Goal: Information Seeking & Learning: Learn about a topic

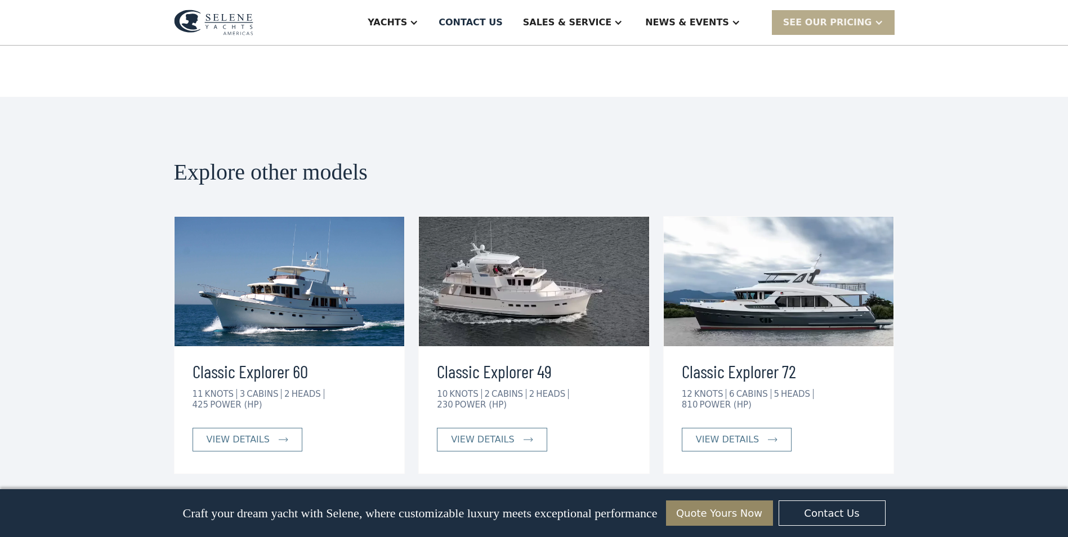
scroll to position [2363, 0]
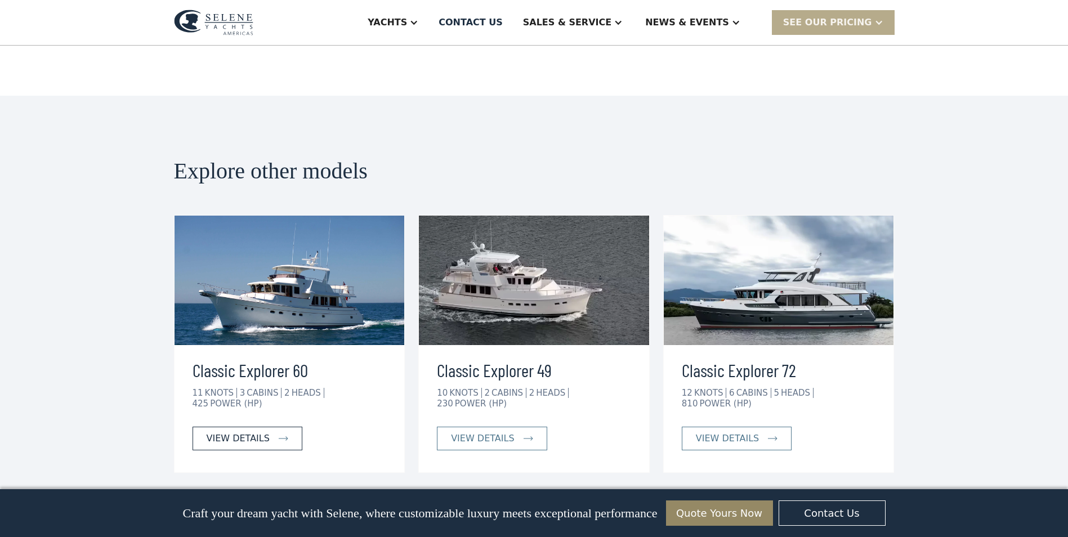
click at [250, 432] on div "view details" at bounding box center [238, 439] width 63 height 14
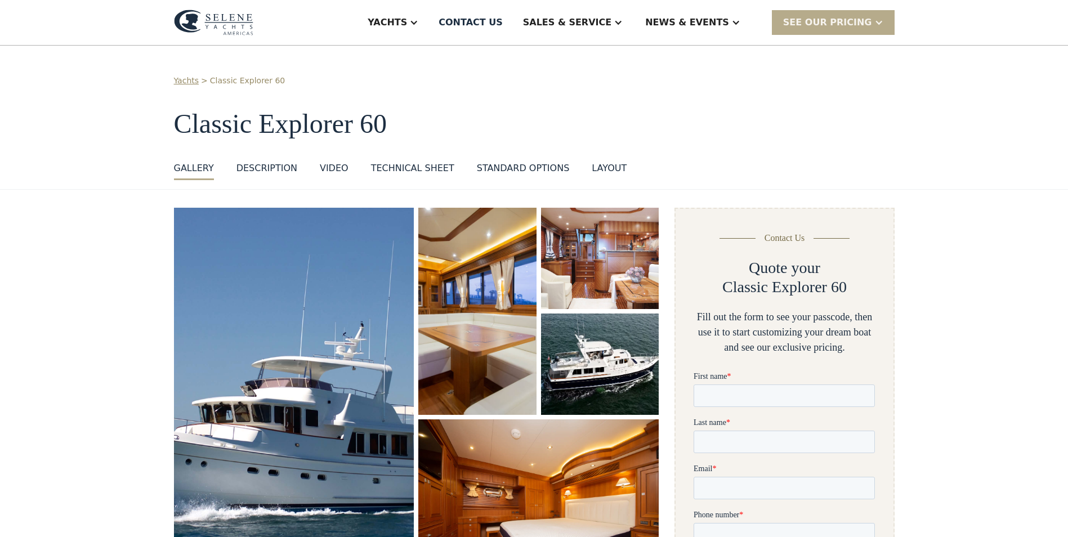
click at [306, 331] on img "open lightbox" at bounding box center [294, 394] width 240 height 372
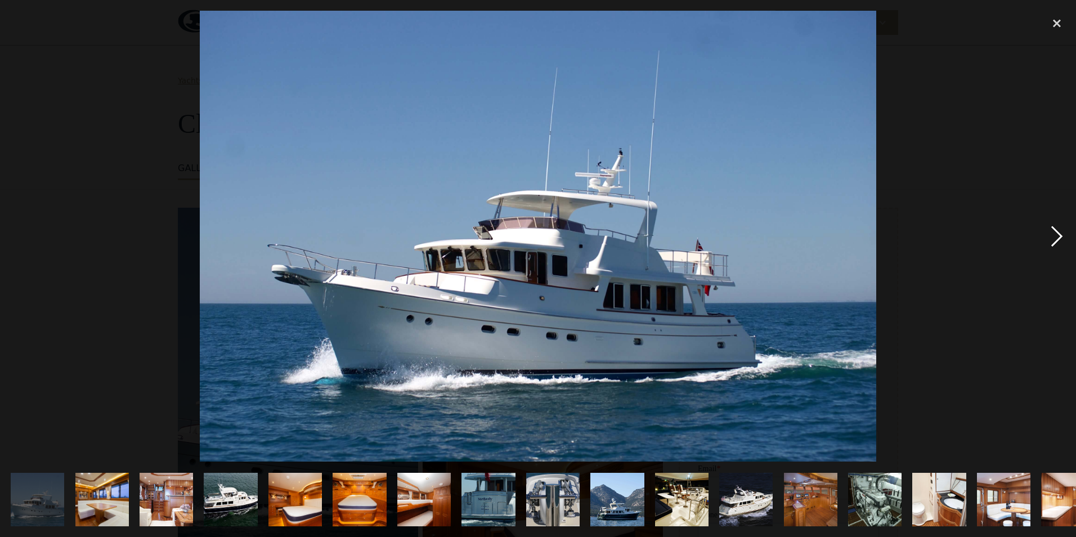
click at [1056, 239] on div "next image" at bounding box center [1057, 236] width 38 height 451
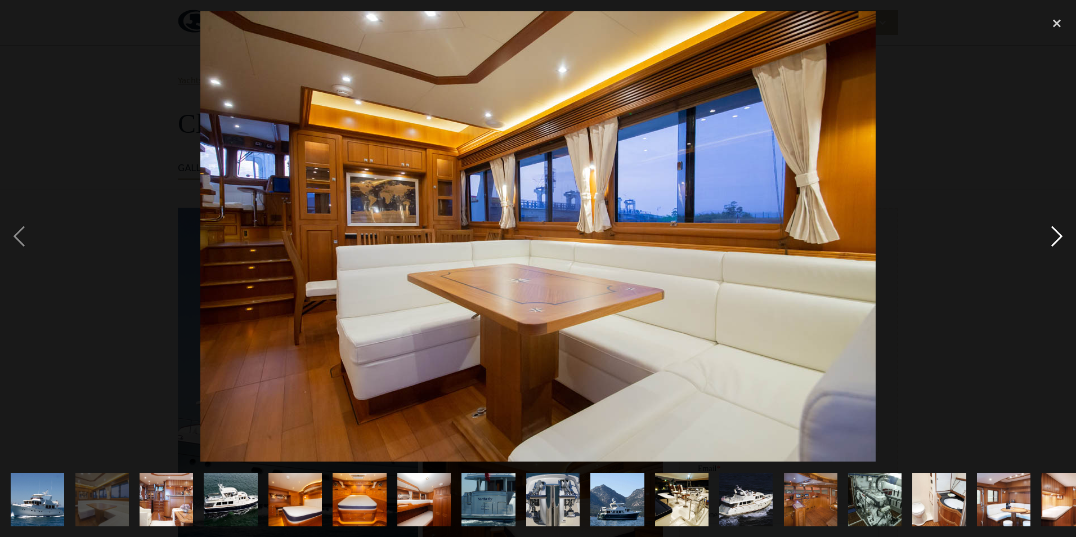
click at [1056, 239] on div "next image" at bounding box center [1057, 236] width 38 height 451
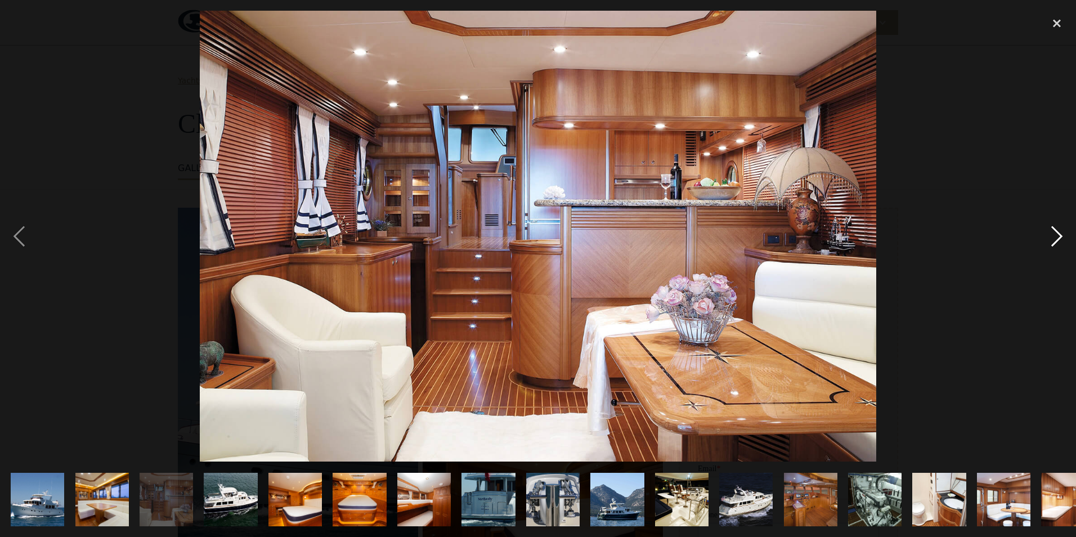
click at [1056, 239] on div "next image" at bounding box center [1057, 236] width 38 height 451
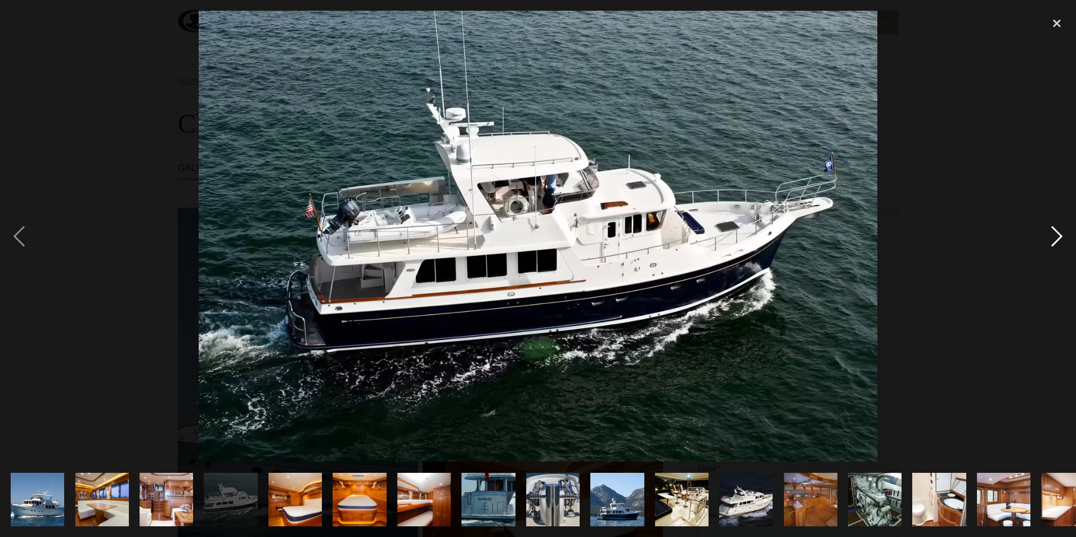
click at [1056, 239] on div "next image" at bounding box center [1057, 236] width 38 height 451
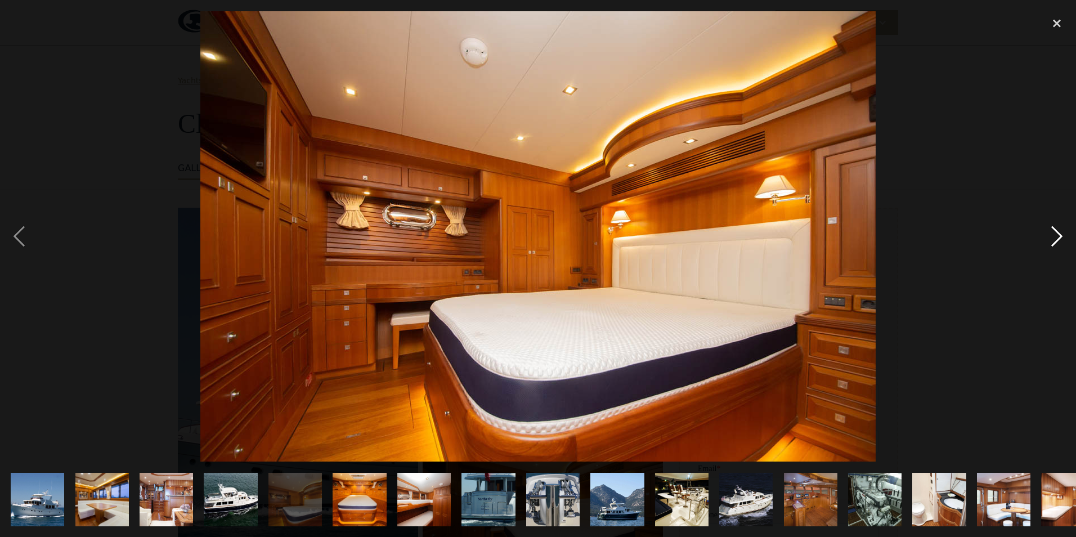
click at [1056, 239] on div "next image" at bounding box center [1057, 236] width 38 height 451
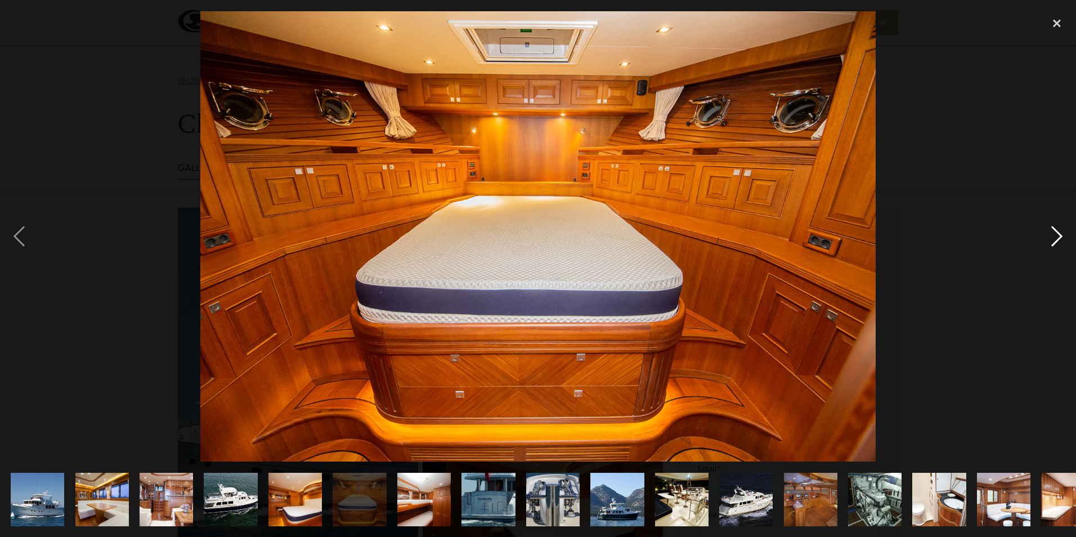
click at [1056, 239] on div "next image" at bounding box center [1057, 236] width 38 height 451
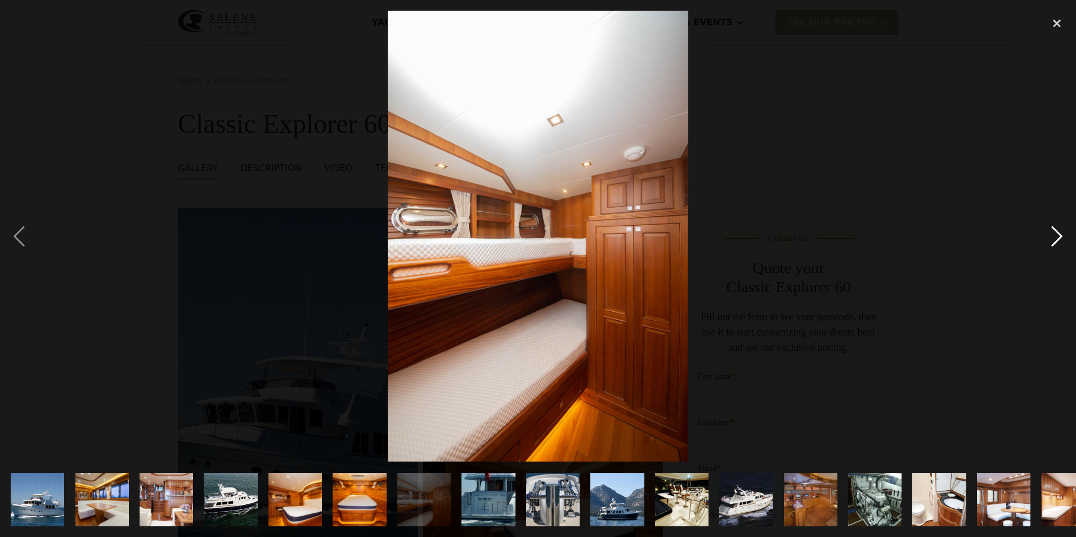
click at [1056, 239] on div "next image" at bounding box center [1057, 236] width 38 height 451
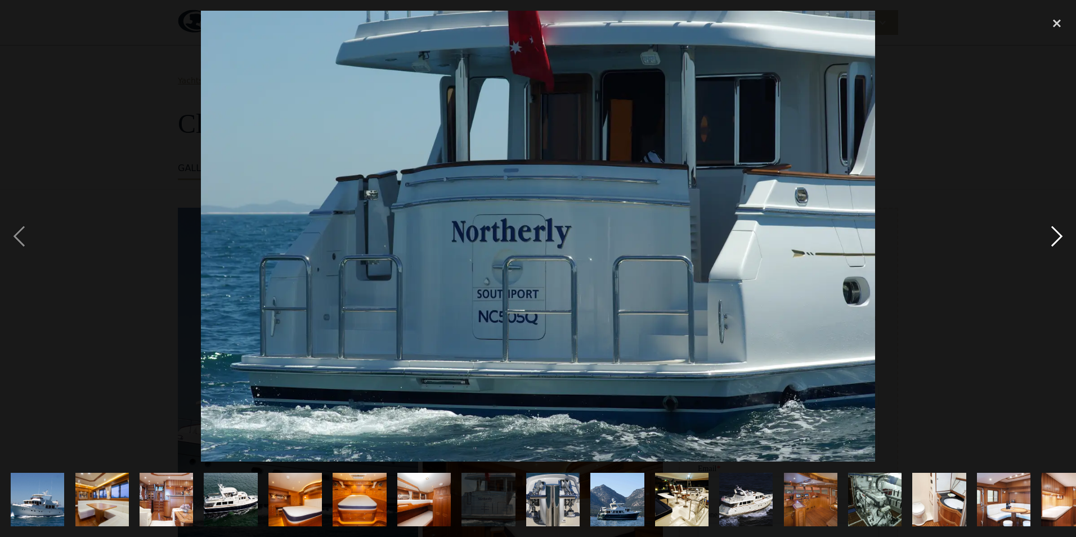
click at [1056, 239] on div "next image" at bounding box center [1057, 236] width 38 height 451
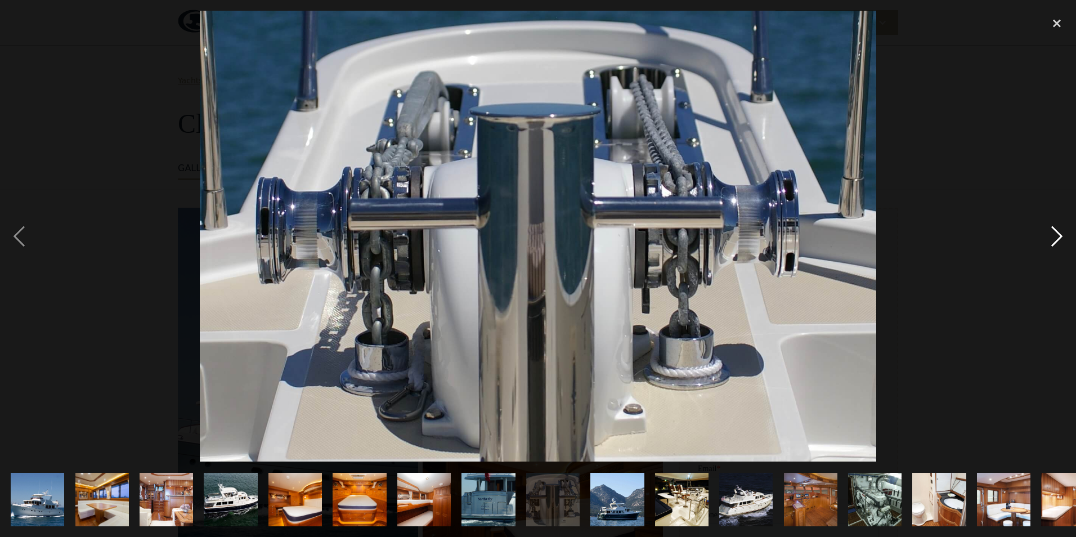
click at [1056, 239] on div "next image" at bounding box center [1057, 236] width 38 height 451
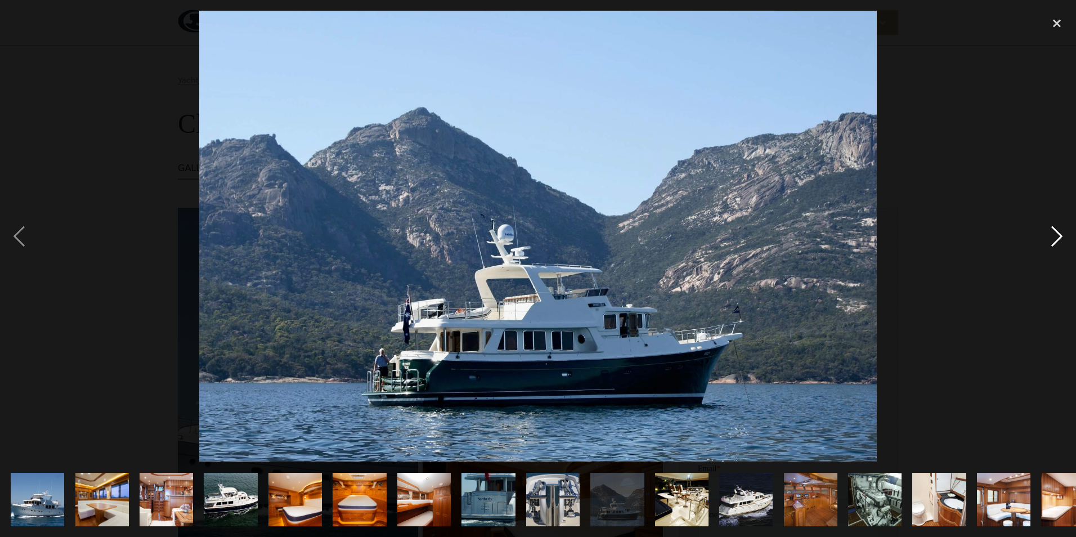
click at [1056, 239] on div "next image" at bounding box center [1057, 236] width 38 height 451
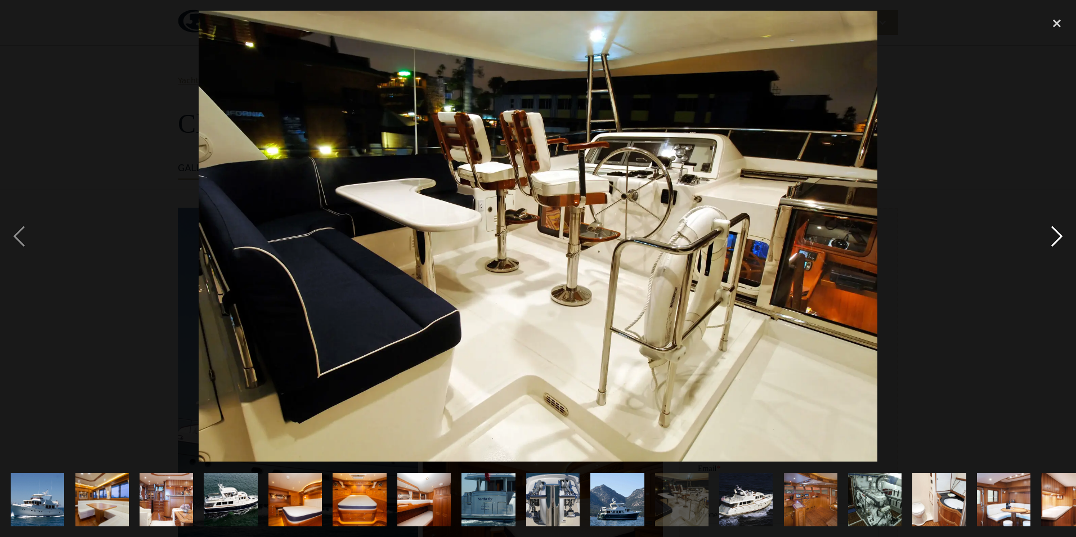
click at [1056, 239] on div "next image" at bounding box center [1057, 236] width 38 height 451
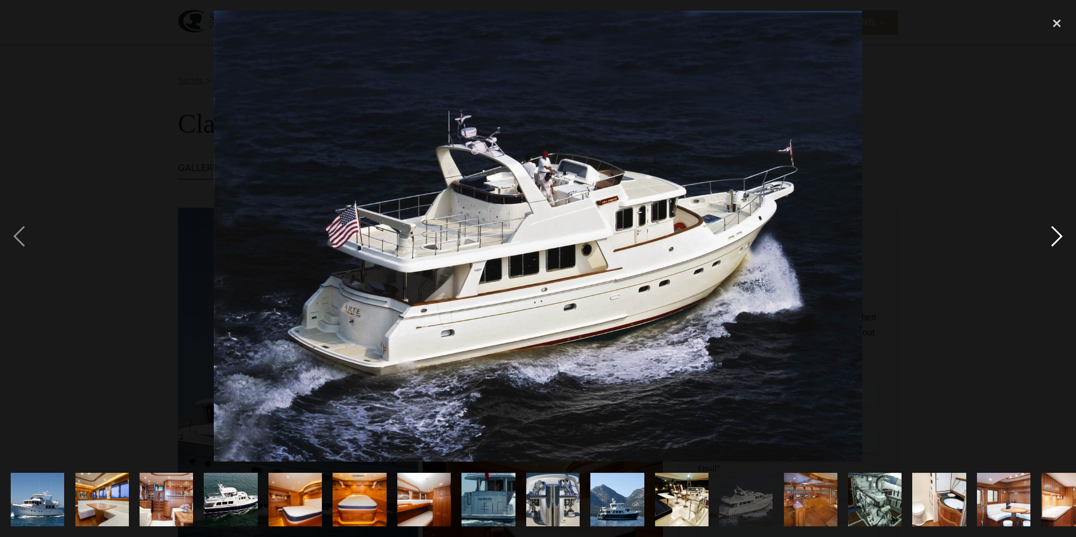
click at [1056, 239] on div "next image" at bounding box center [1057, 236] width 38 height 451
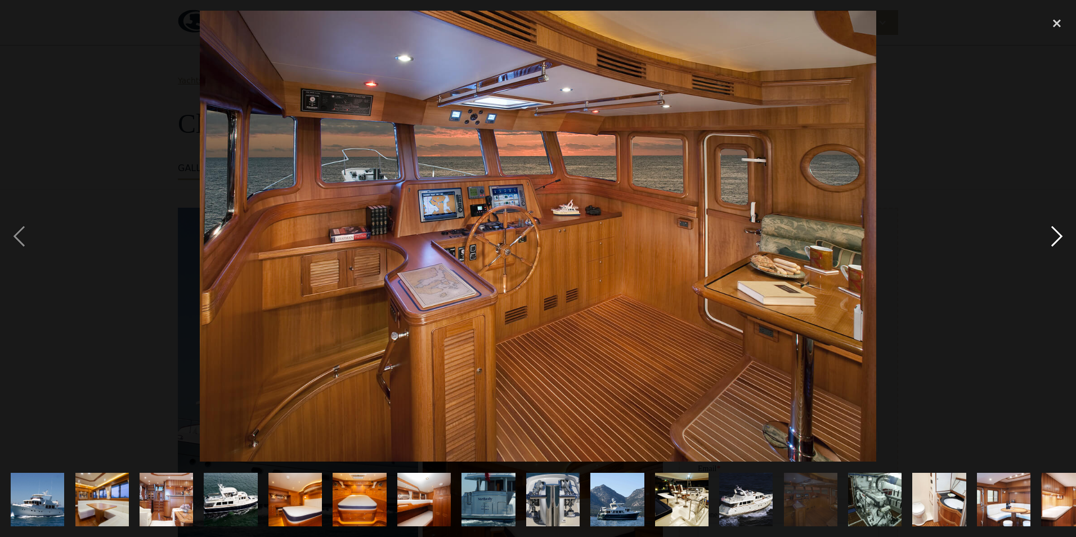
click at [1055, 239] on div "next image" at bounding box center [1057, 236] width 38 height 451
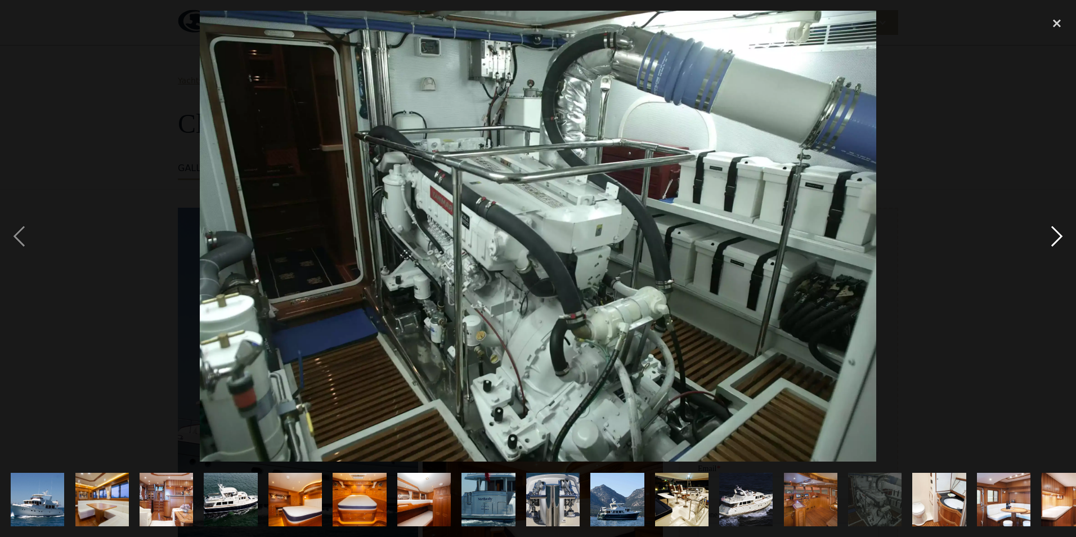
click at [1054, 239] on div "next image" at bounding box center [1057, 236] width 38 height 451
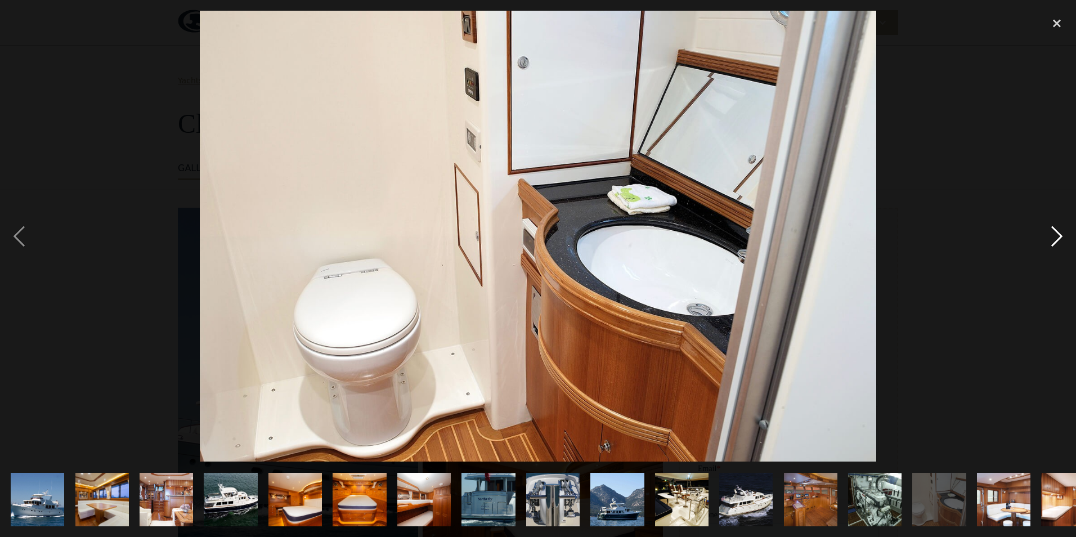
click at [1054, 239] on div "next image" at bounding box center [1057, 236] width 38 height 451
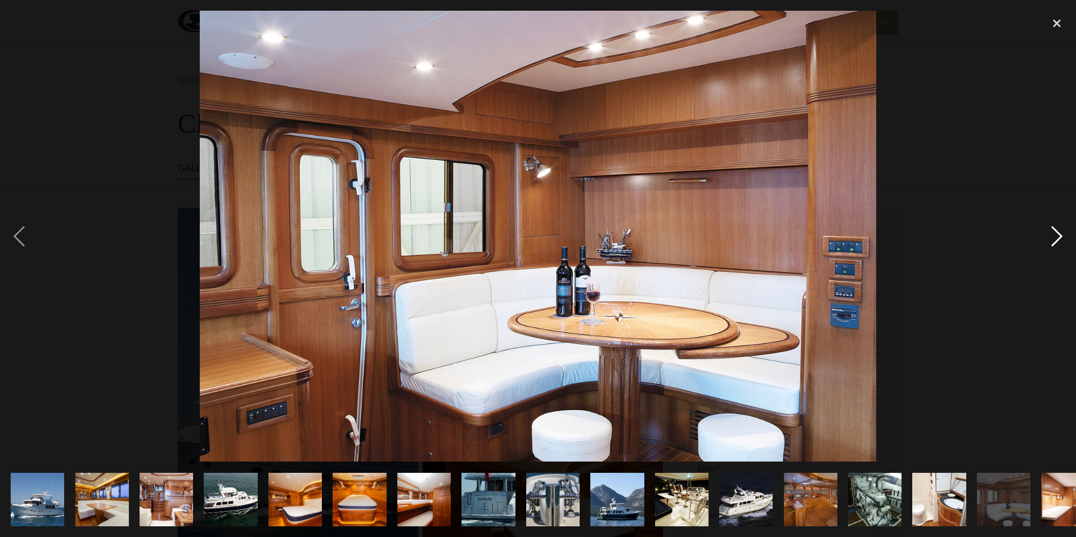
click at [1054, 239] on div "next image" at bounding box center [1057, 236] width 38 height 451
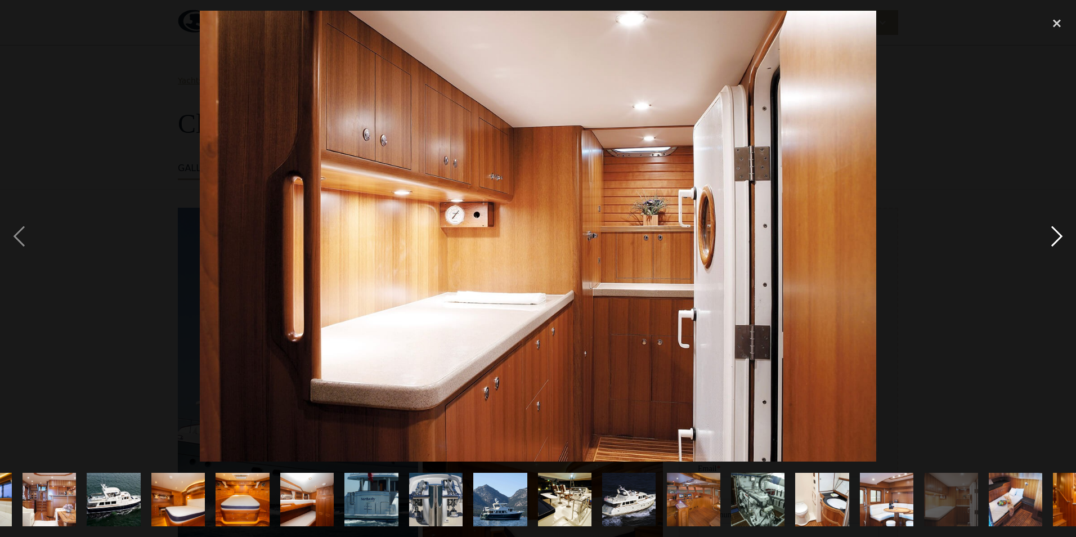
scroll to position [0, 159]
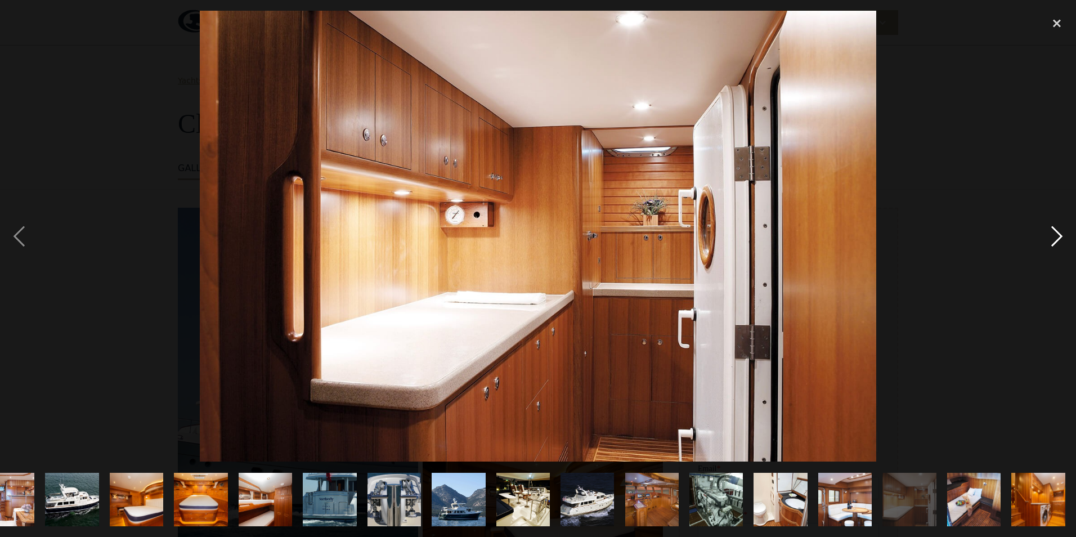
click at [1054, 239] on div "next image" at bounding box center [1057, 236] width 38 height 451
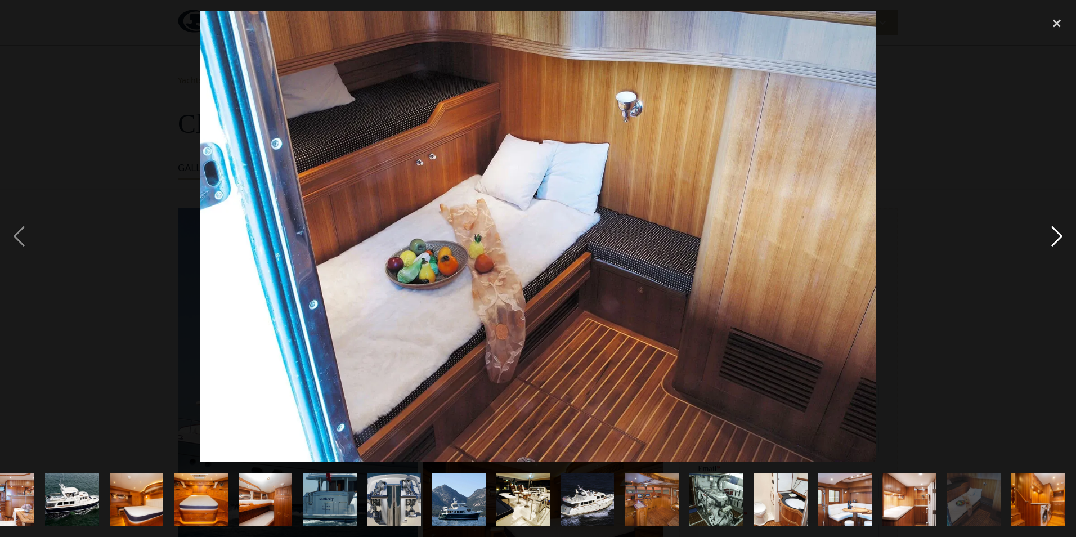
click at [1053, 239] on div "next image" at bounding box center [1057, 236] width 38 height 451
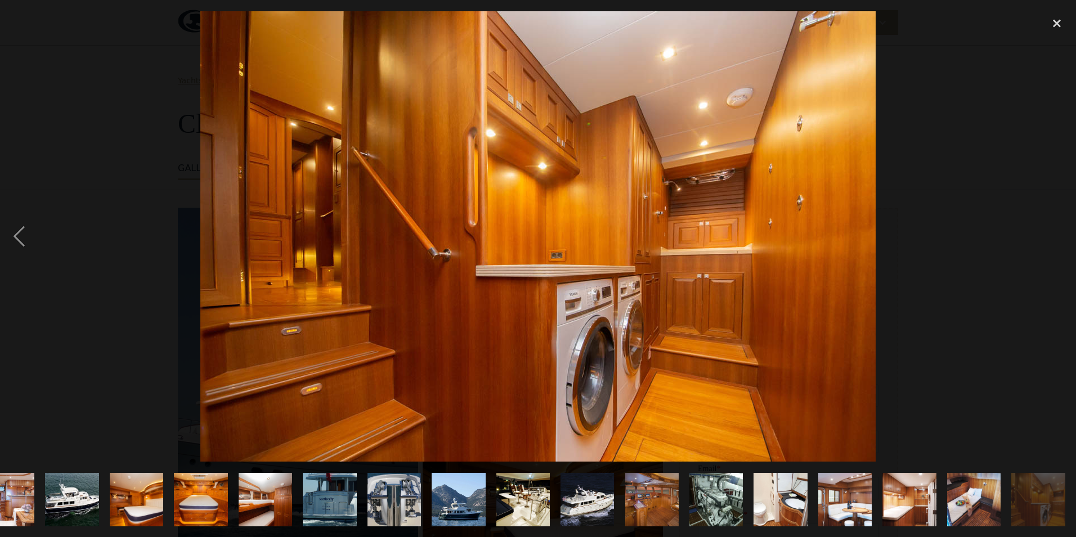
click at [1053, 239] on div "next image" at bounding box center [1057, 236] width 38 height 451
click at [1055, 23] on div "close lightbox" at bounding box center [1057, 23] width 38 height 25
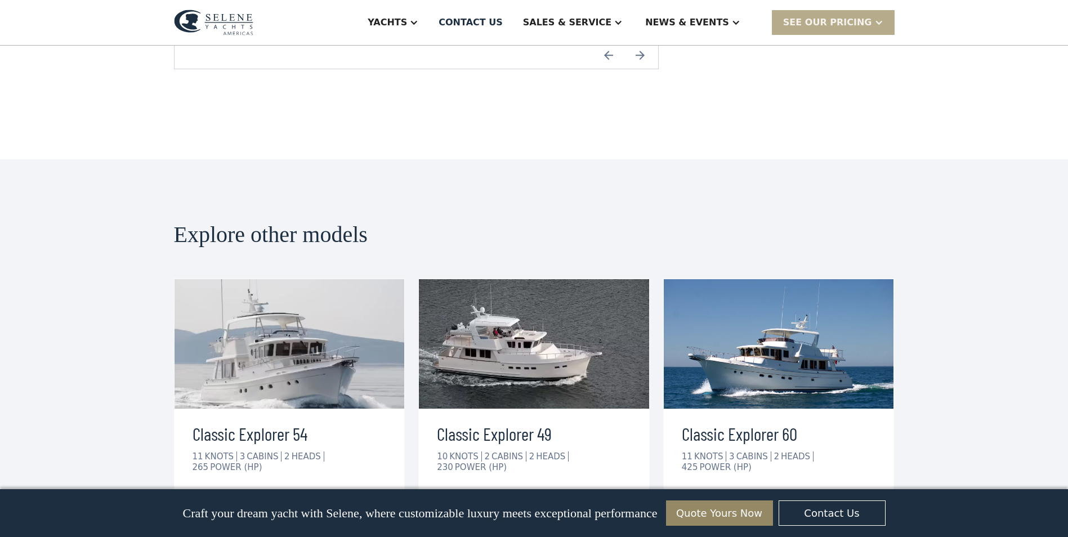
scroll to position [2518, 0]
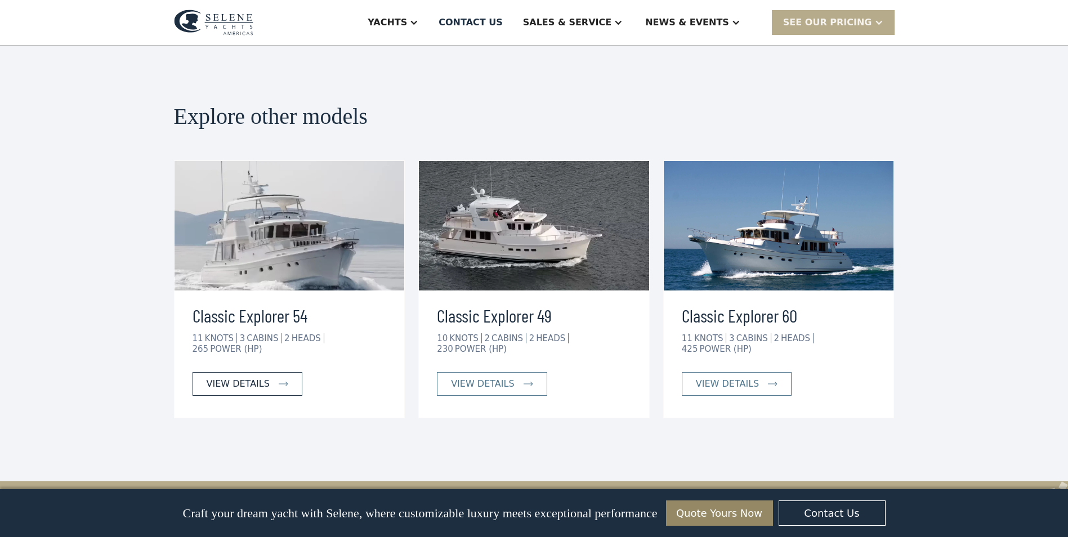
click at [246, 377] on div "view details" at bounding box center [238, 384] width 63 height 14
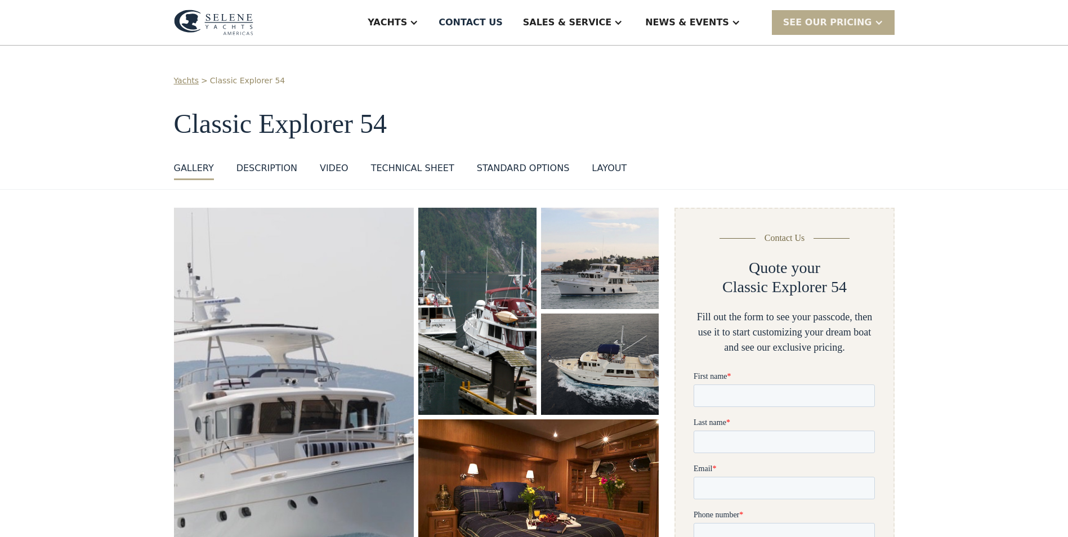
click at [255, 333] on img "open lightbox" at bounding box center [294, 404] width 240 height 392
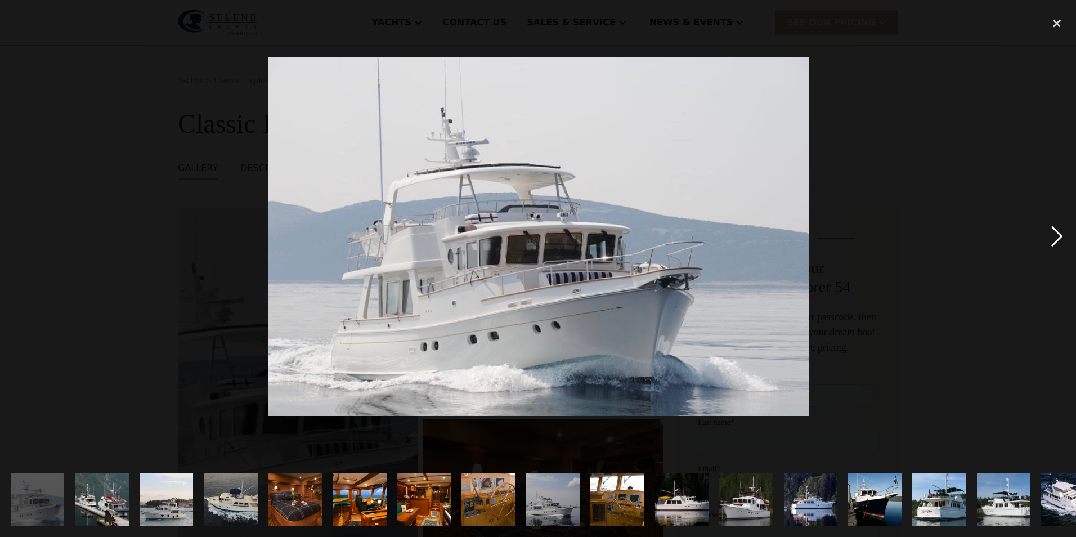
click at [1051, 233] on div "next image" at bounding box center [1057, 236] width 38 height 451
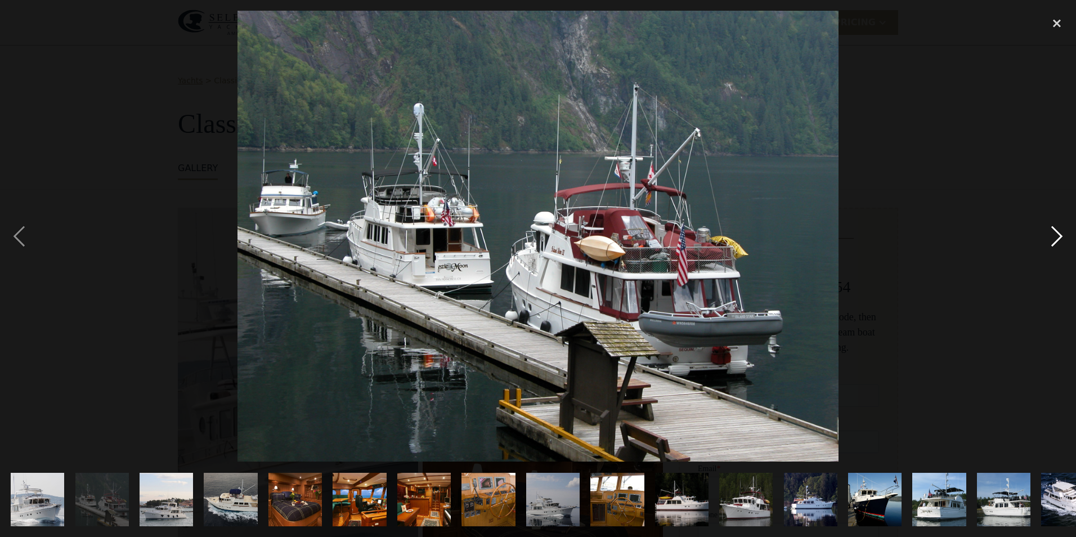
click at [1051, 233] on div "next image" at bounding box center [1057, 236] width 38 height 451
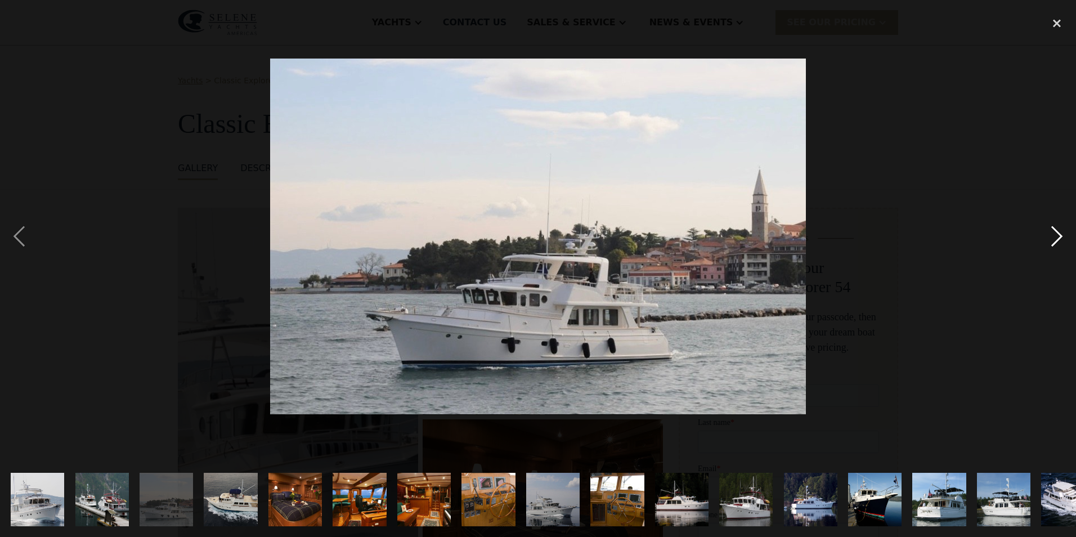
click at [1051, 233] on div "next image" at bounding box center [1057, 236] width 38 height 451
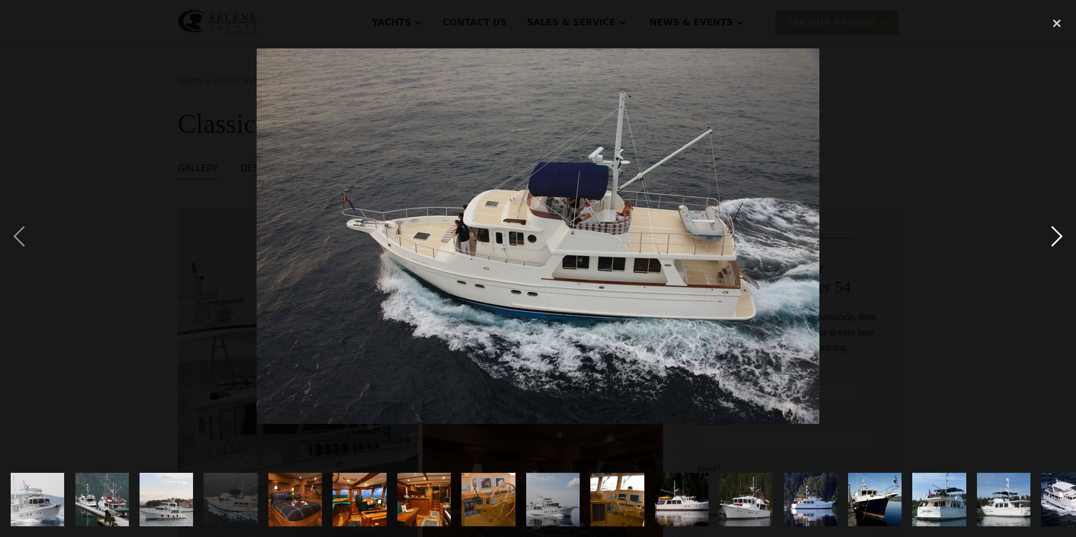
click at [1051, 233] on div "next image" at bounding box center [1057, 236] width 38 height 451
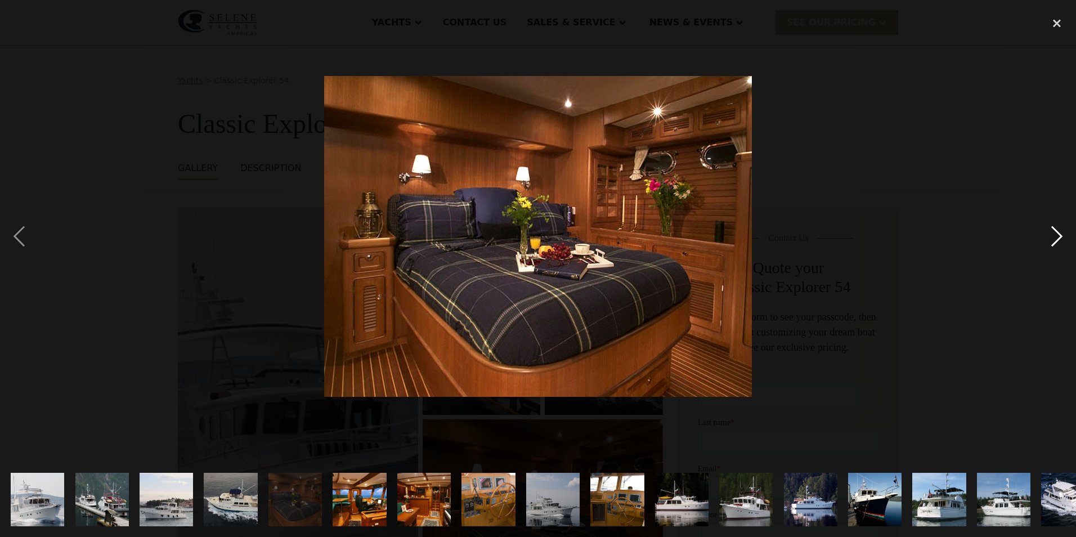
click at [1051, 233] on div "next image" at bounding box center [1057, 236] width 38 height 451
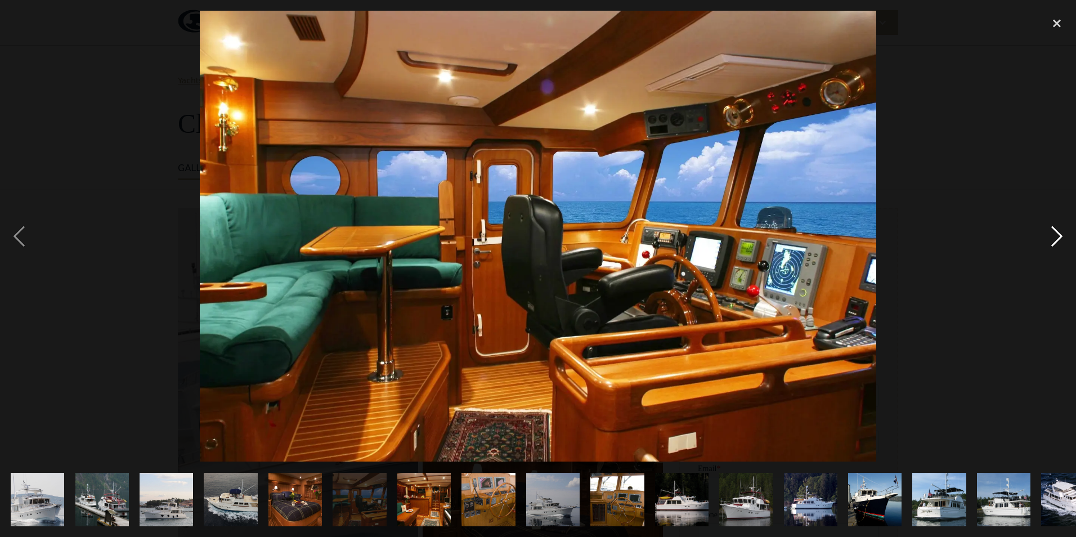
click at [1051, 233] on div "next image" at bounding box center [1057, 236] width 38 height 451
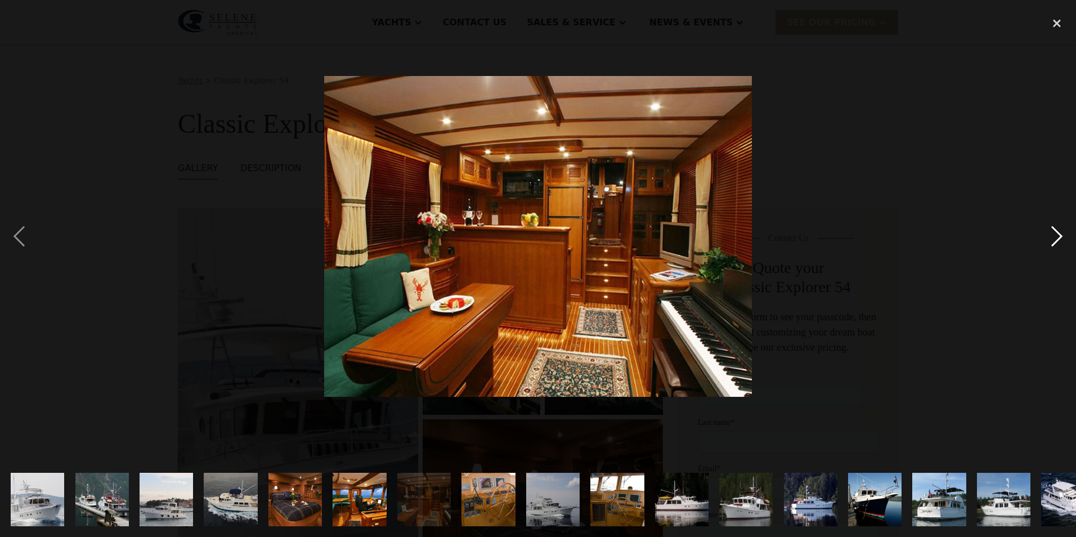
click at [1051, 233] on div "next image" at bounding box center [1057, 236] width 38 height 451
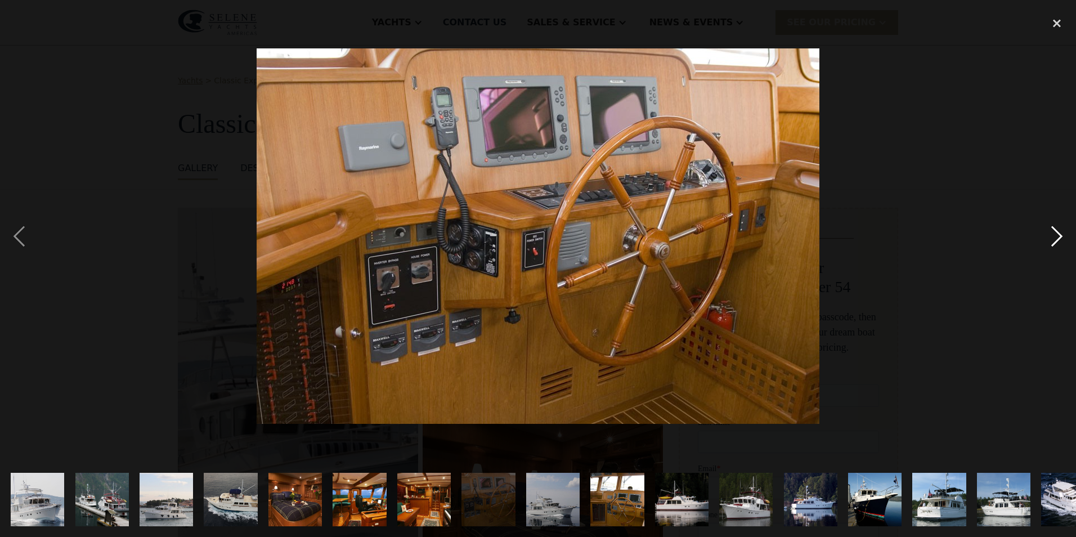
click at [1051, 233] on div "next image" at bounding box center [1057, 236] width 38 height 451
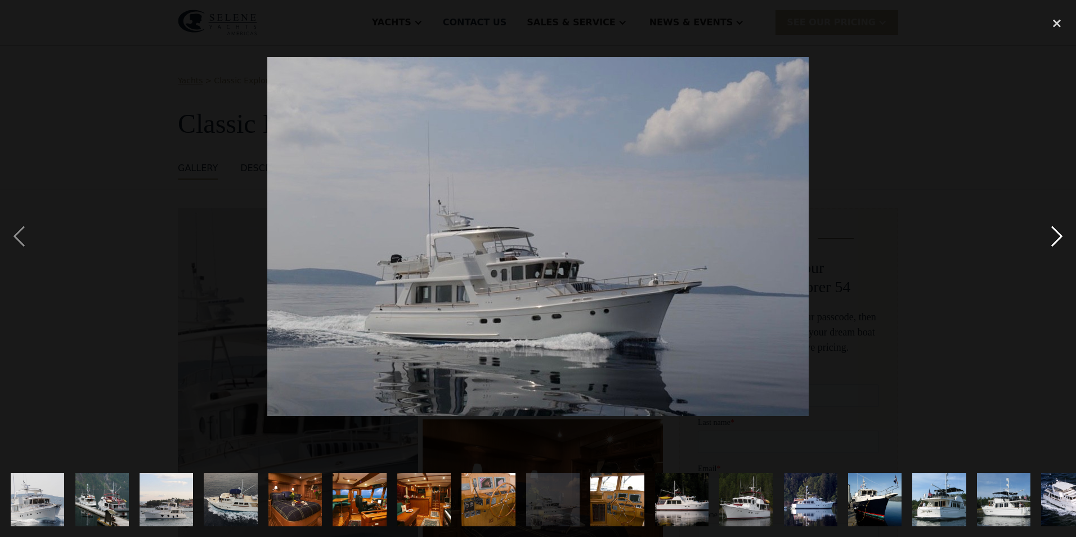
click at [1051, 233] on div "next image" at bounding box center [1057, 236] width 38 height 451
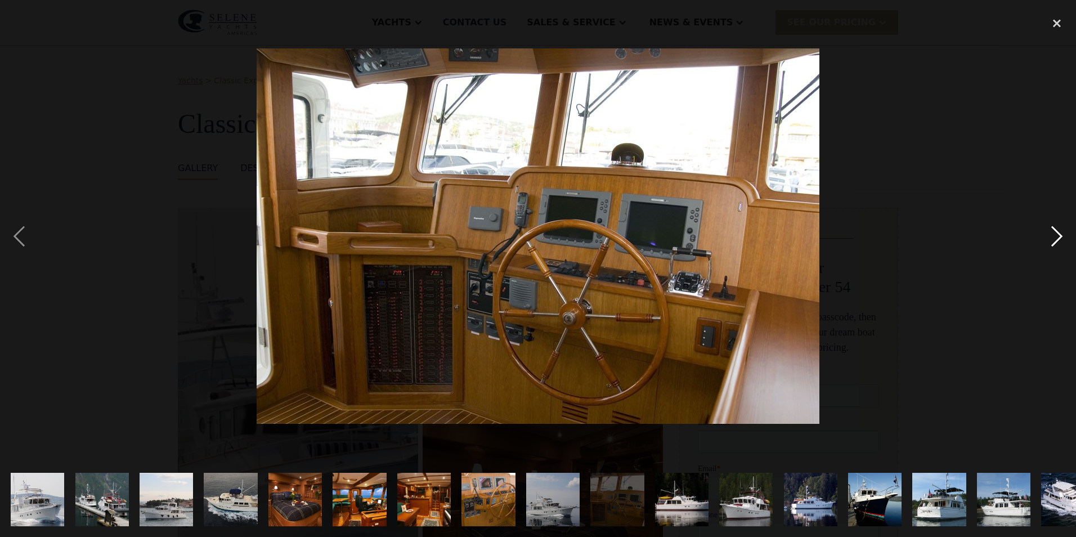
click at [1051, 233] on div "next image" at bounding box center [1057, 236] width 38 height 451
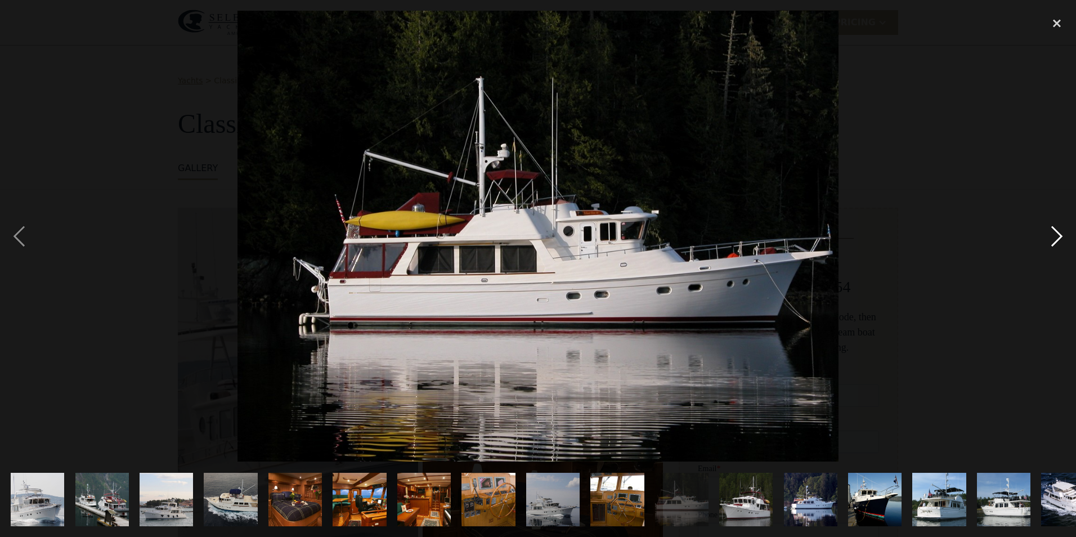
click at [1051, 233] on div "next image" at bounding box center [1057, 236] width 38 height 451
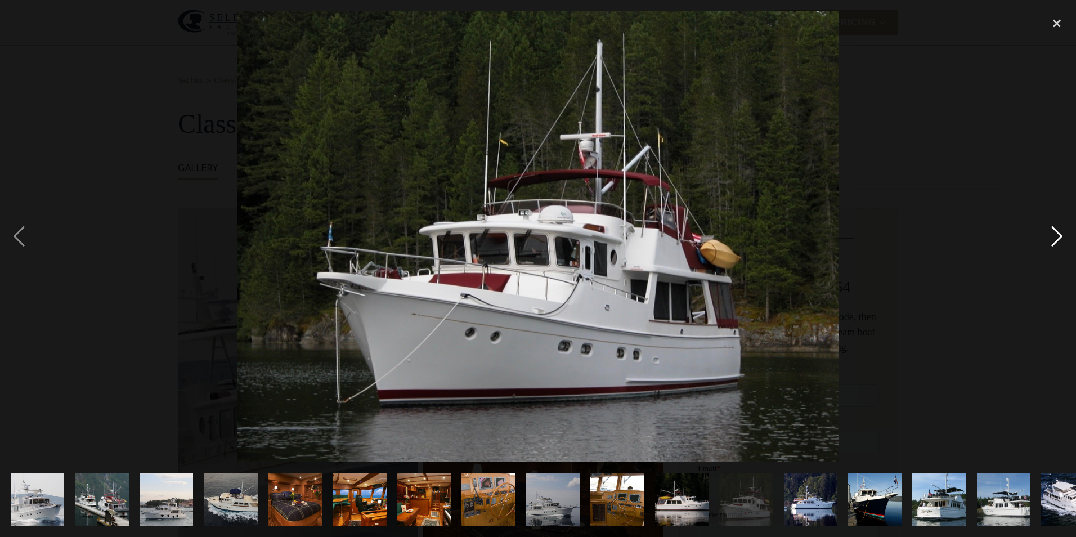
click at [1051, 233] on div "next image" at bounding box center [1057, 236] width 38 height 451
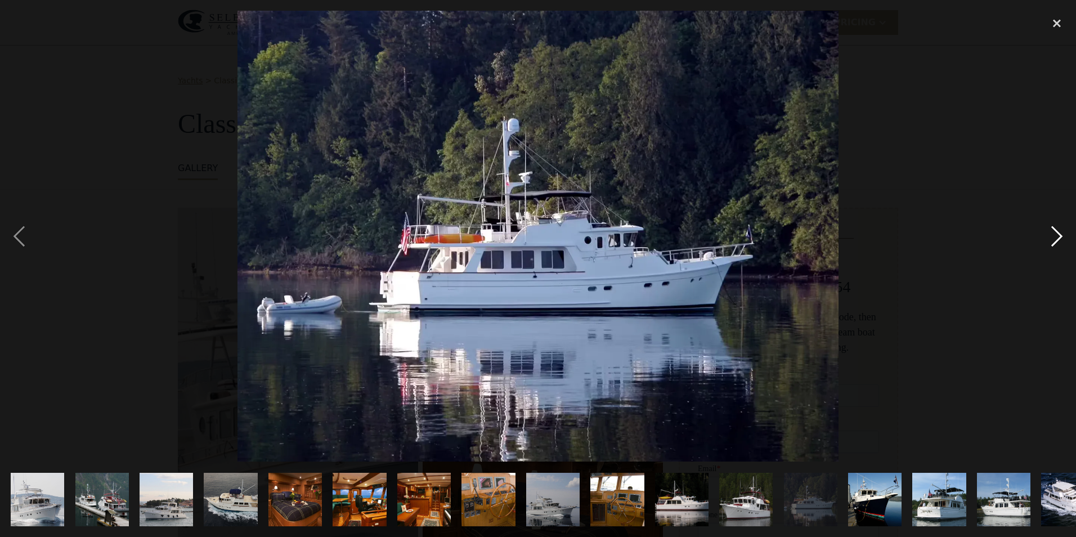
click at [1051, 233] on div "next image" at bounding box center [1057, 236] width 38 height 451
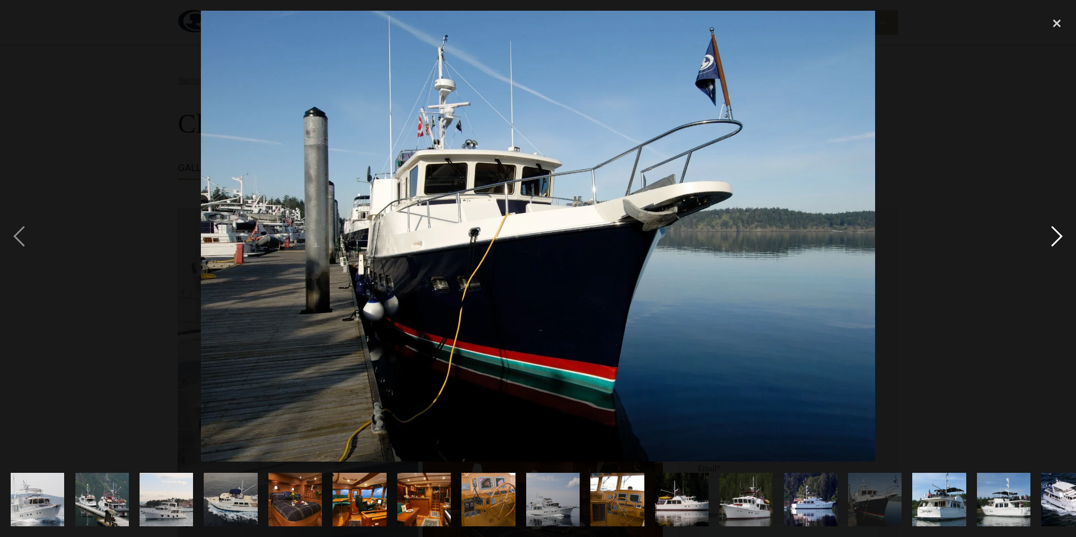
click at [1051, 233] on div "next image" at bounding box center [1057, 236] width 38 height 451
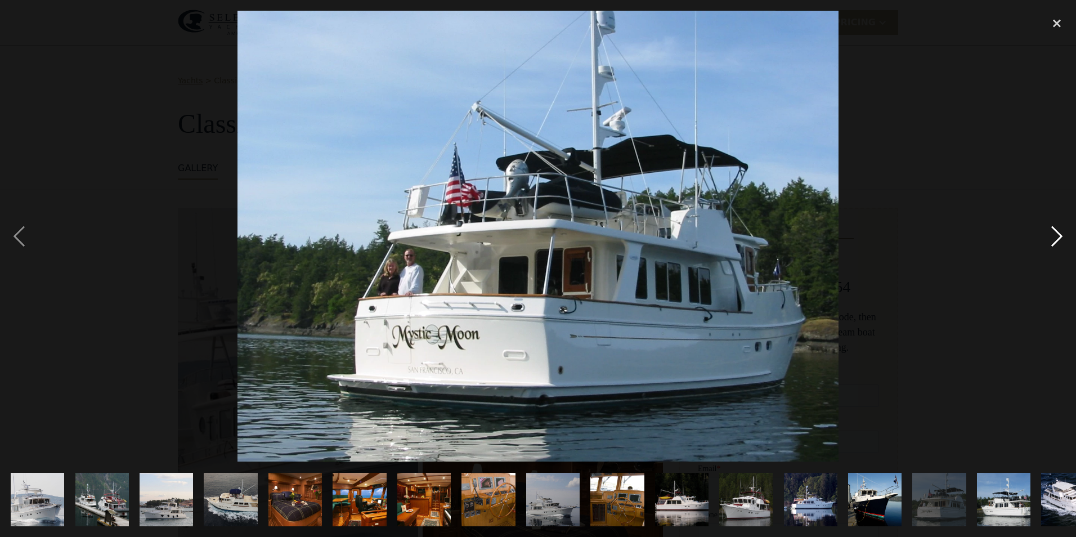
click at [1051, 233] on div "next image" at bounding box center [1057, 236] width 38 height 451
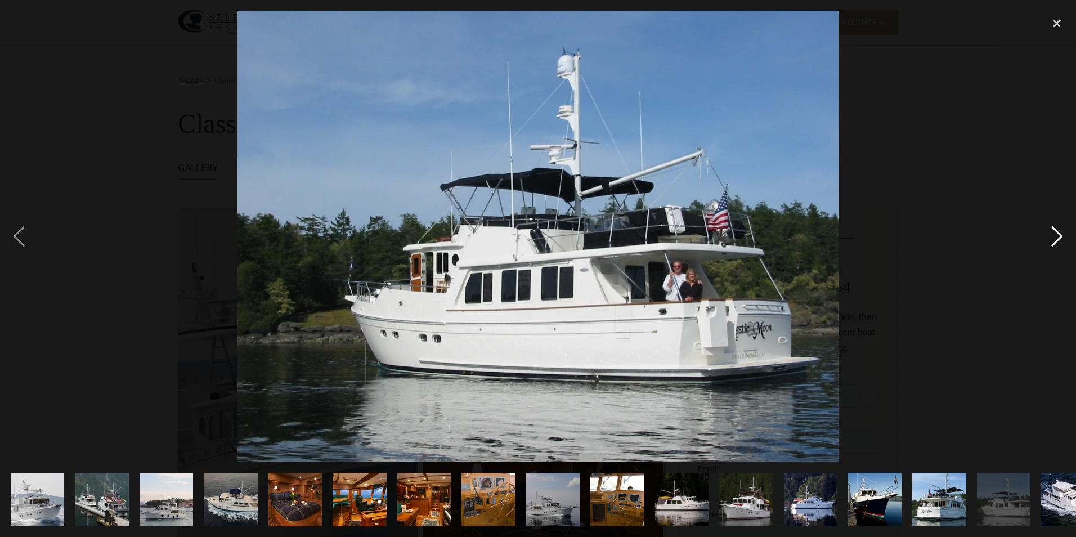
click at [1051, 233] on div "next image" at bounding box center [1057, 236] width 38 height 451
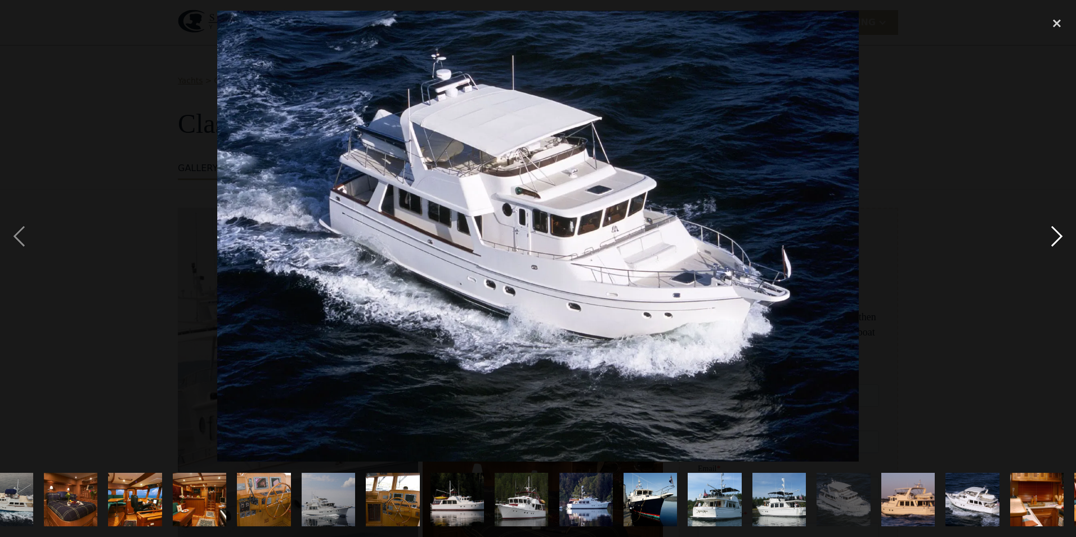
scroll to position [0, 288]
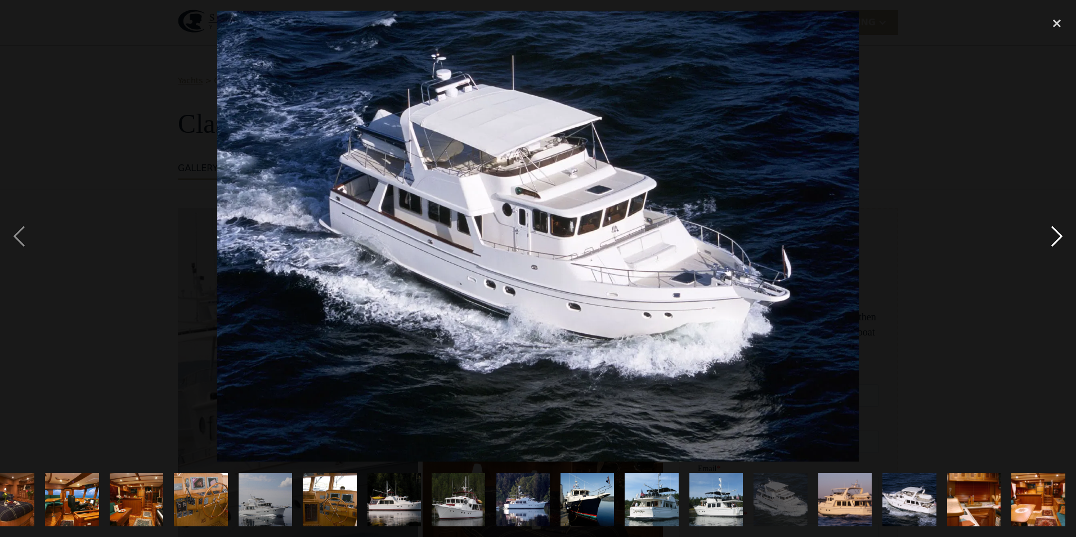
click at [1051, 233] on div "next image" at bounding box center [1057, 236] width 38 height 451
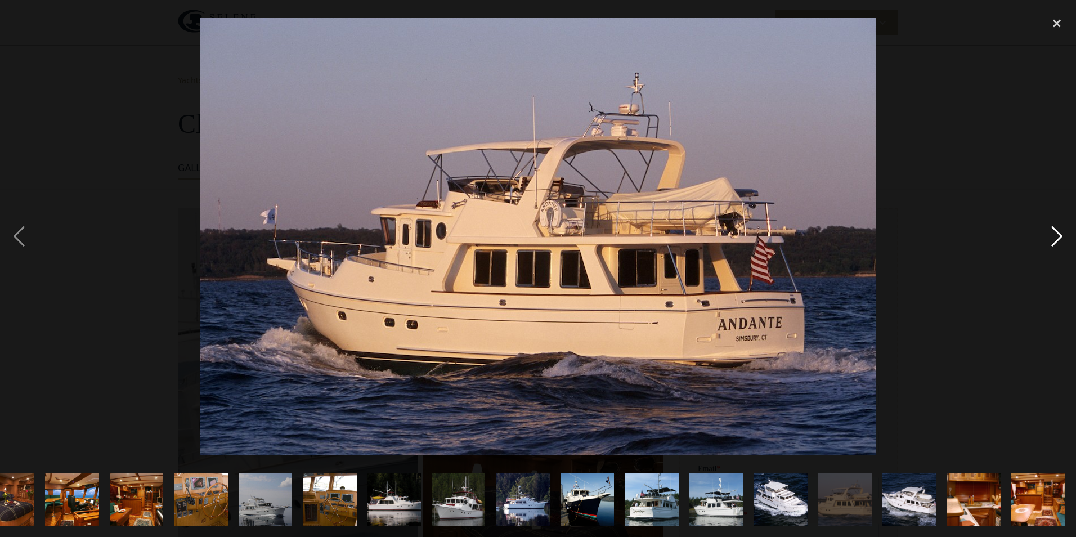
click at [1051, 233] on div "next image" at bounding box center [1057, 236] width 38 height 451
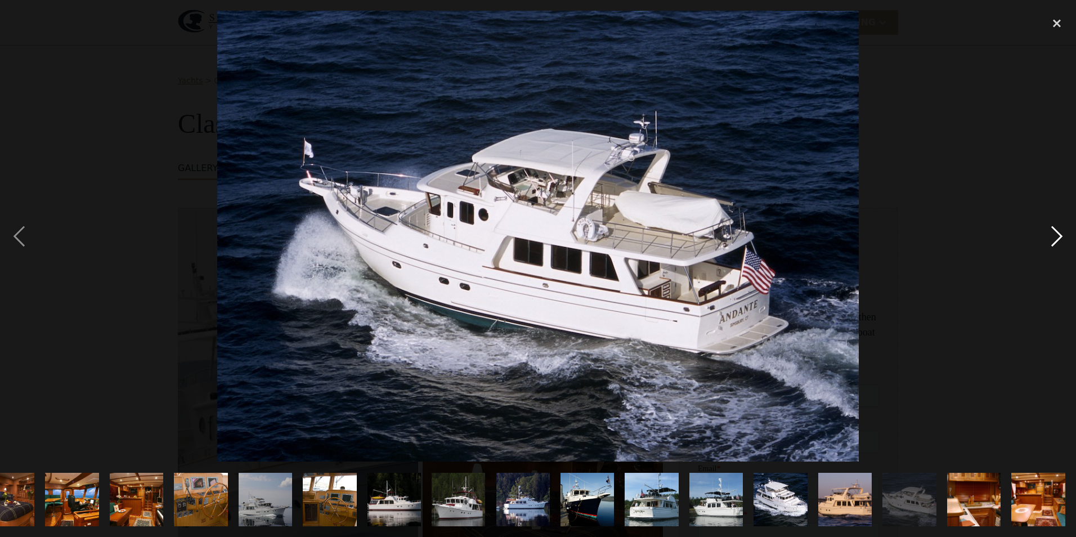
click at [1051, 233] on div "next image" at bounding box center [1057, 236] width 38 height 451
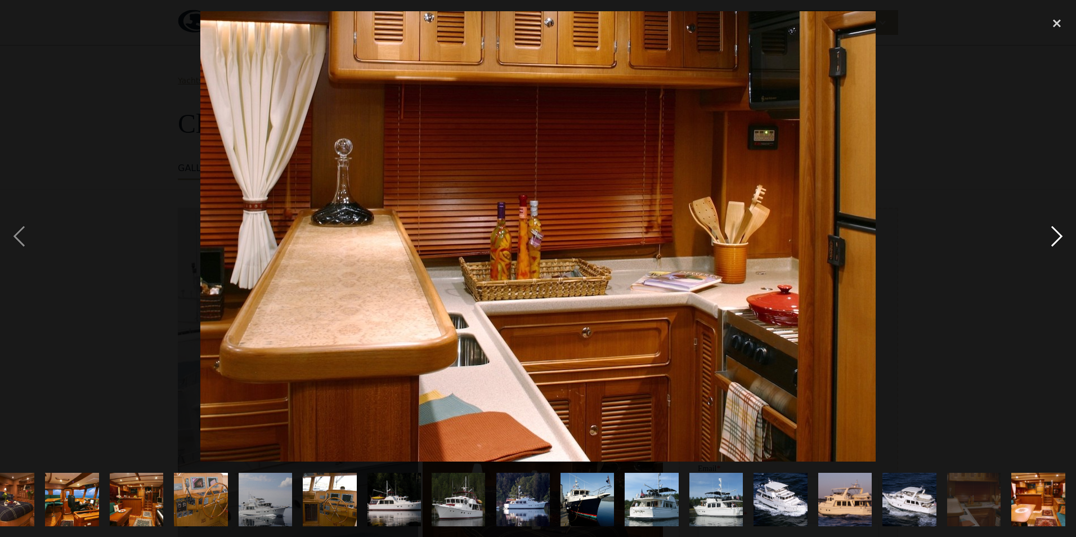
click at [1051, 233] on div "next image" at bounding box center [1057, 236] width 38 height 451
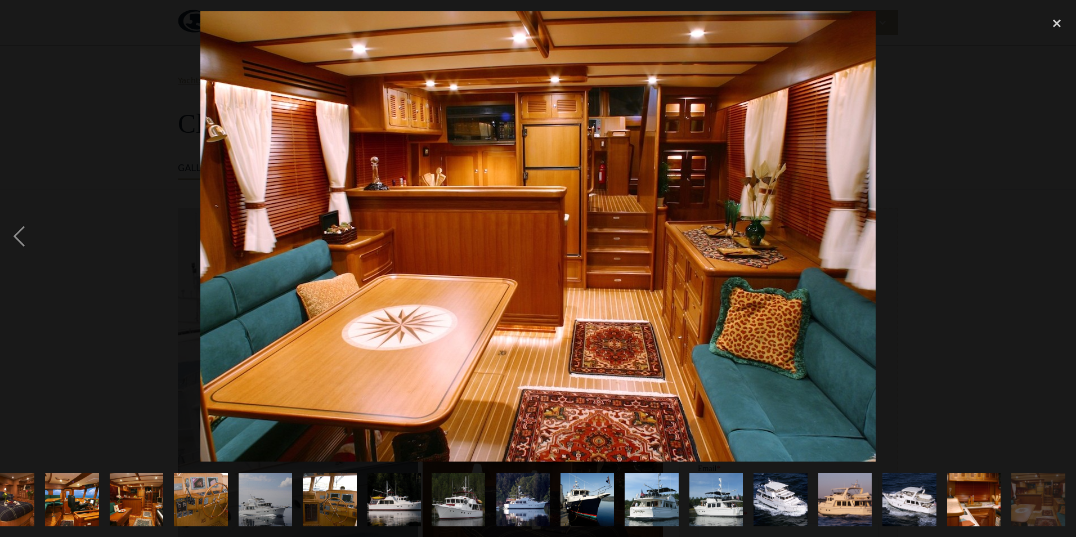
click at [1051, 233] on div "next image" at bounding box center [1057, 236] width 38 height 451
click at [1055, 29] on div "close lightbox" at bounding box center [1057, 23] width 38 height 25
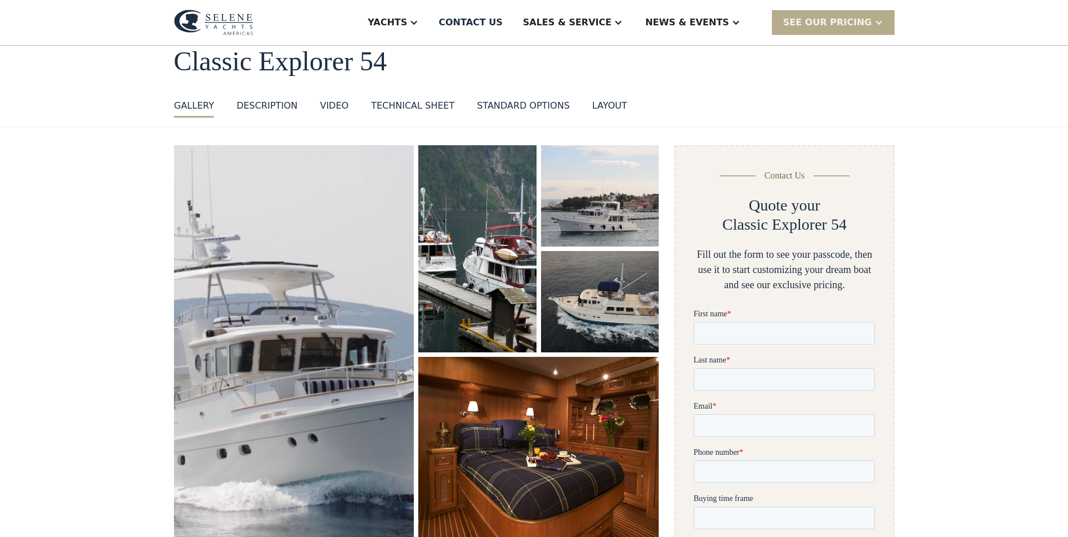
scroll to position [0, 0]
